Goal: Check status: Check status

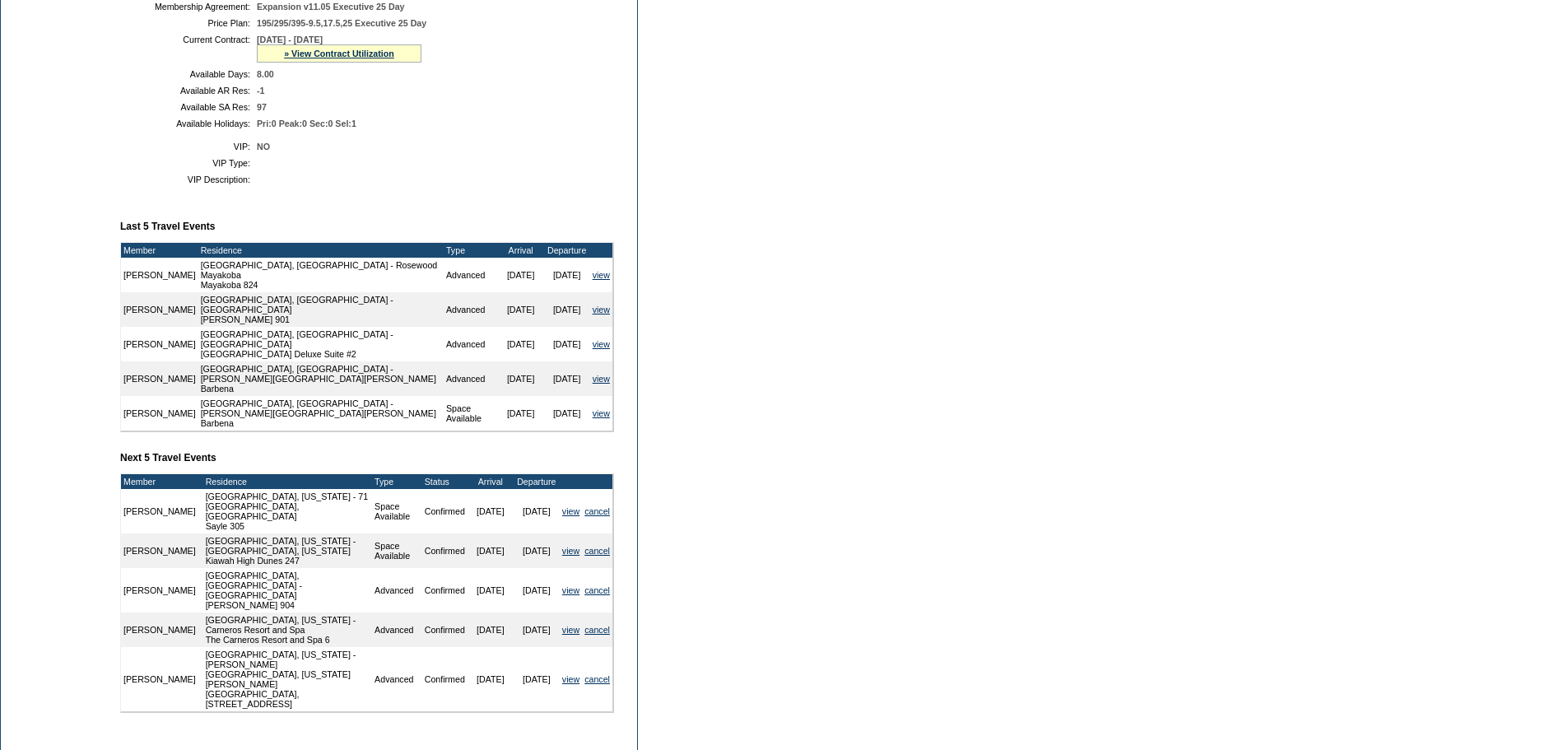
scroll to position [330, 0]
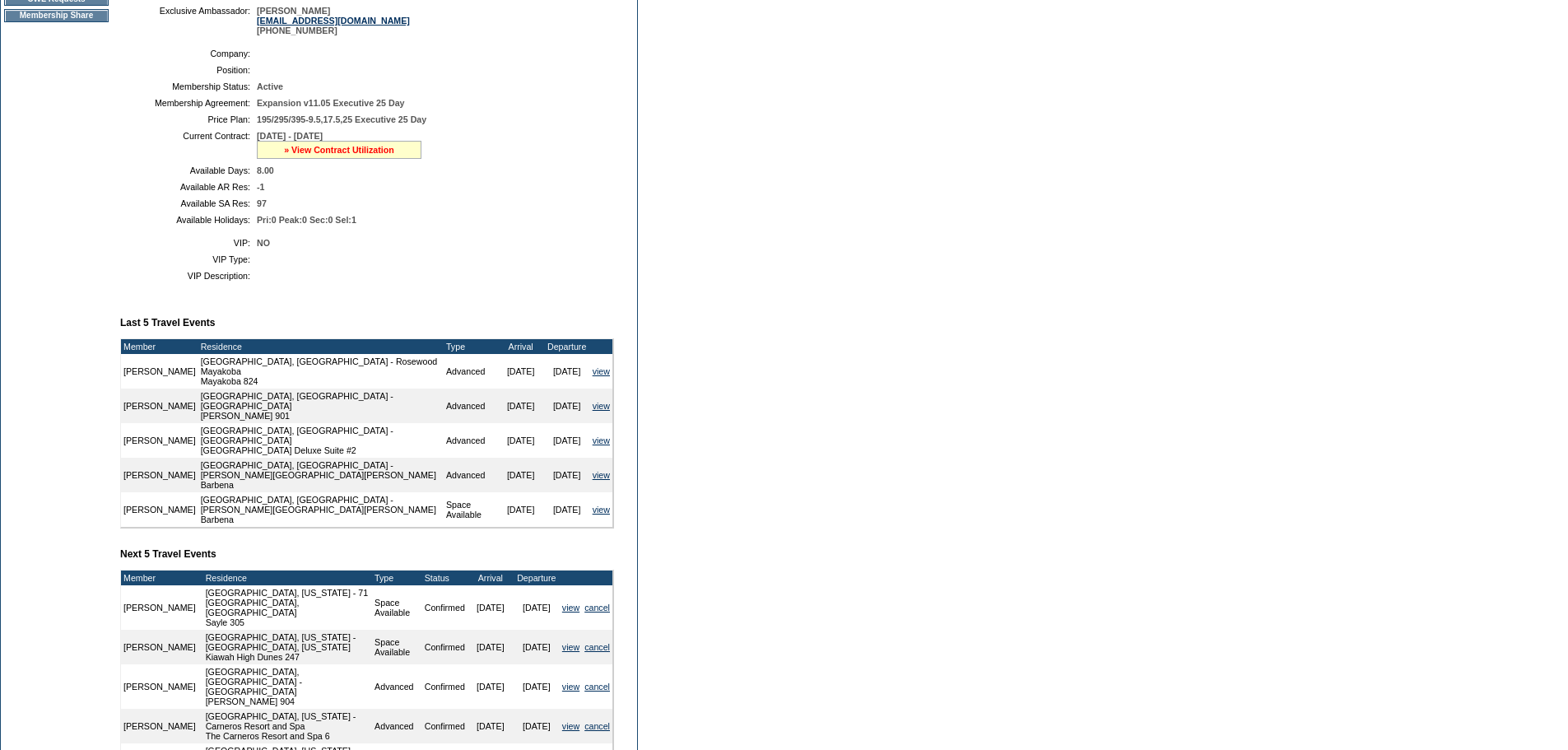
click at [337, 155] on link "» View Contract Utilization" at bounding box center [339, 149] width 110 height 10
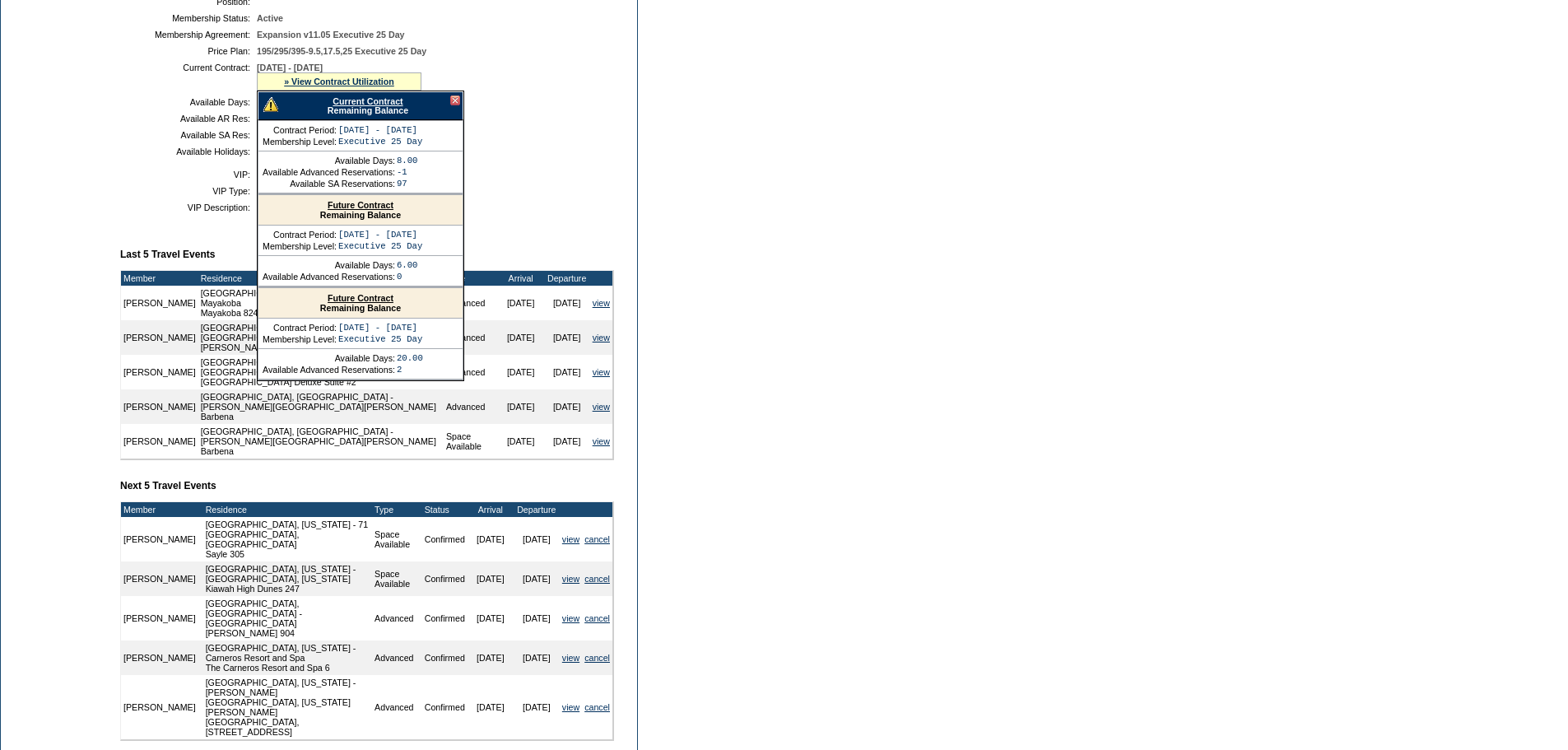
scroll to position [494, 0]
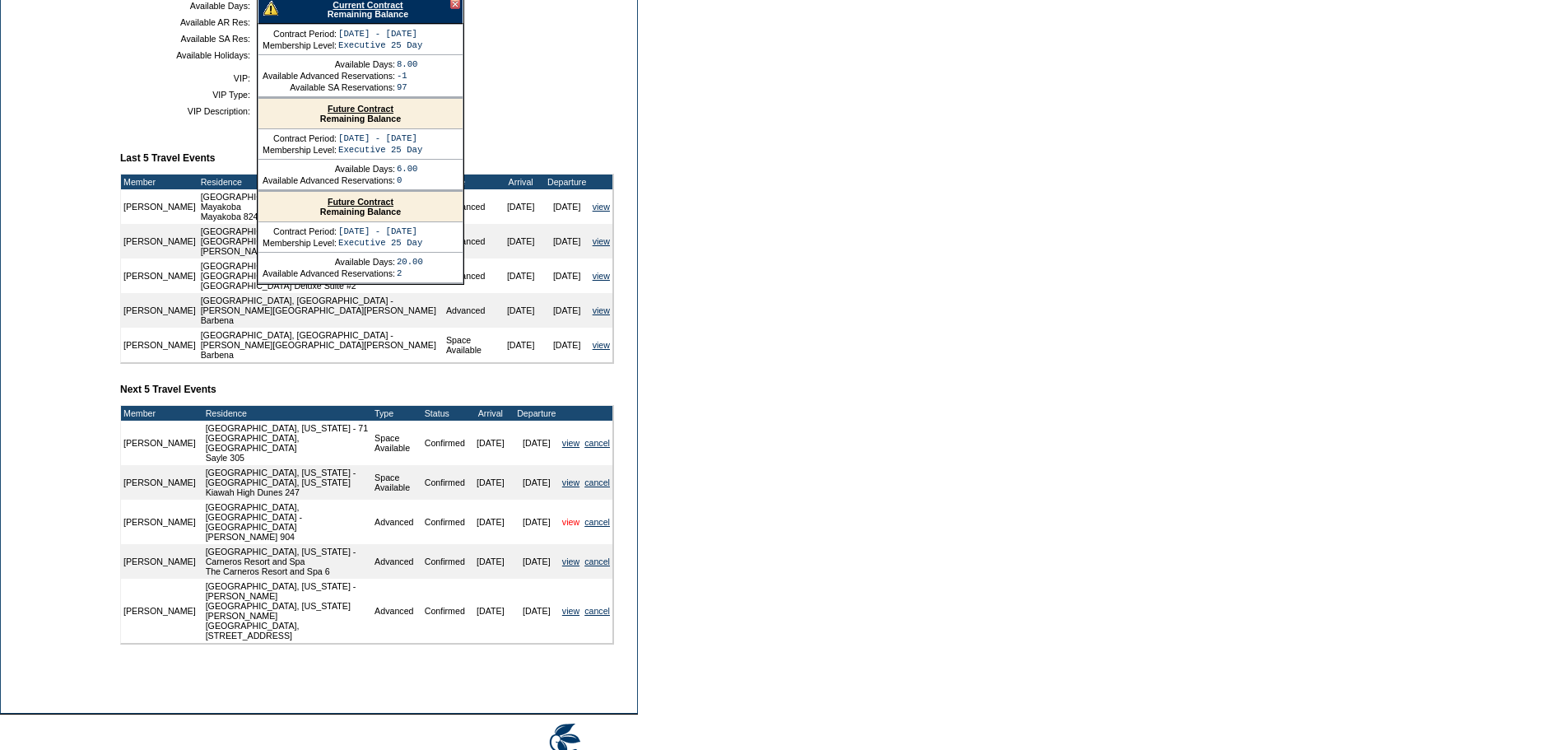
click at [572, 517] on link "view" at bounding box center [571, 522] width 17 height 10
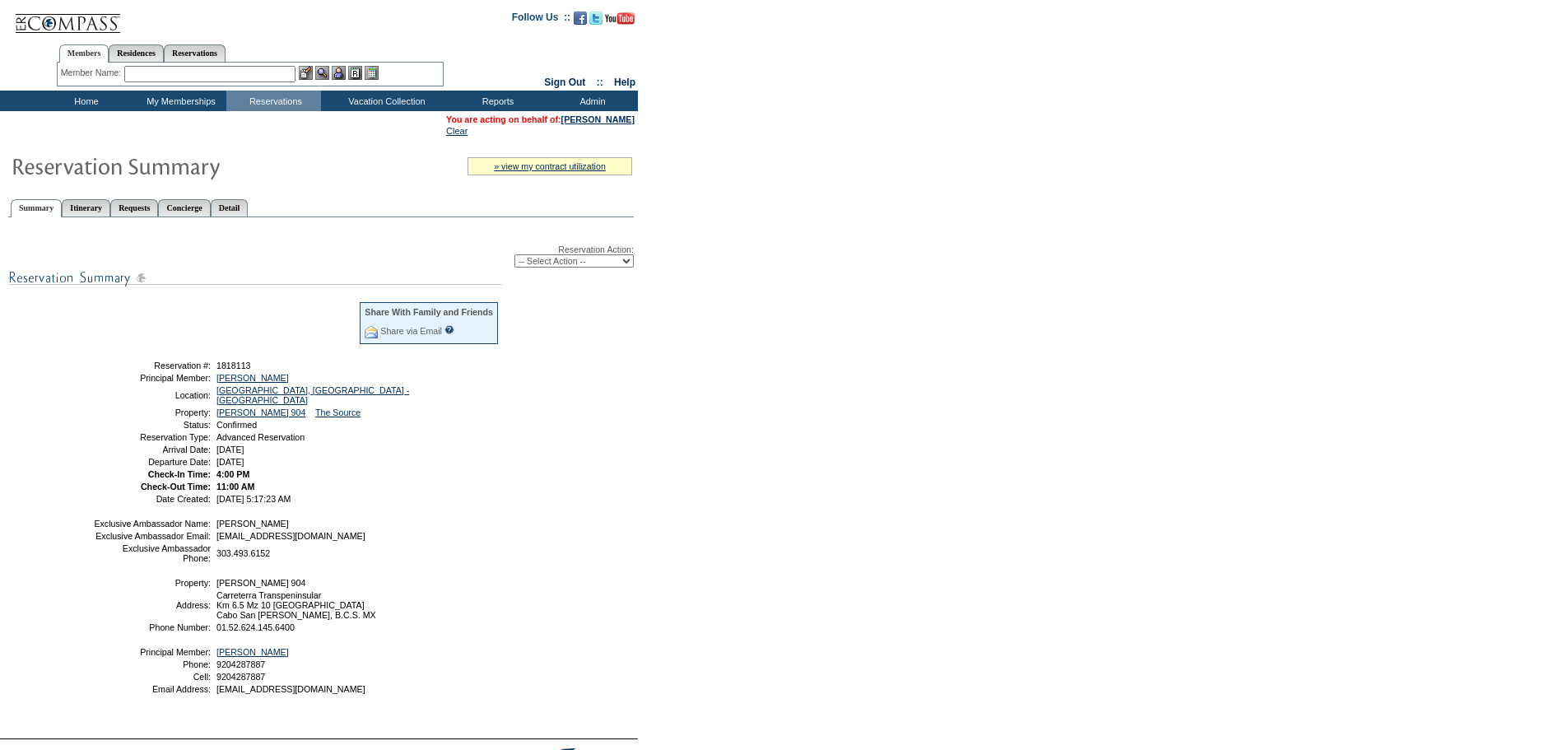
click at [623, 265] on select "-- Select Action -- Modify Reservation Dates Modify Reservation Cost Modify Occ…" at bounding box center [573, 261] width 120 height 13
select select "ChangeCost"
click at [514, 258] on select "-- Select Action -- Modify Reservation Dates Modify Reservation Cost Modify Occ…" at bounding box center [573, 261] width 120 height 13
